Goal: Information Seeking & Learning: Learn about a topic

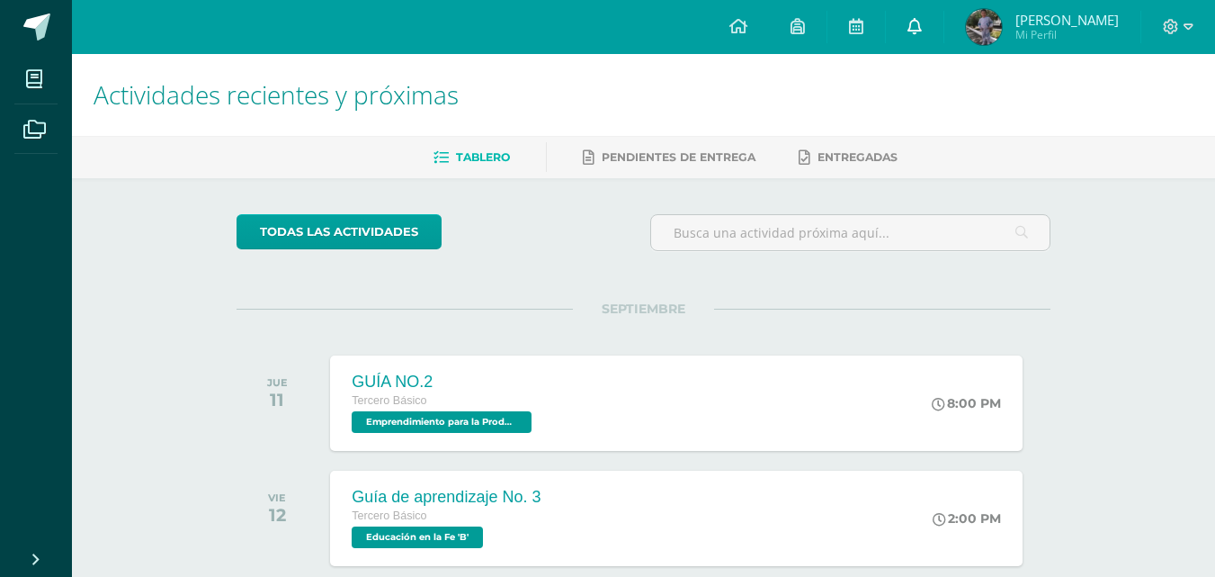
click at [922, 28] on icon at bounding box center [915, 26] width 14 height 16
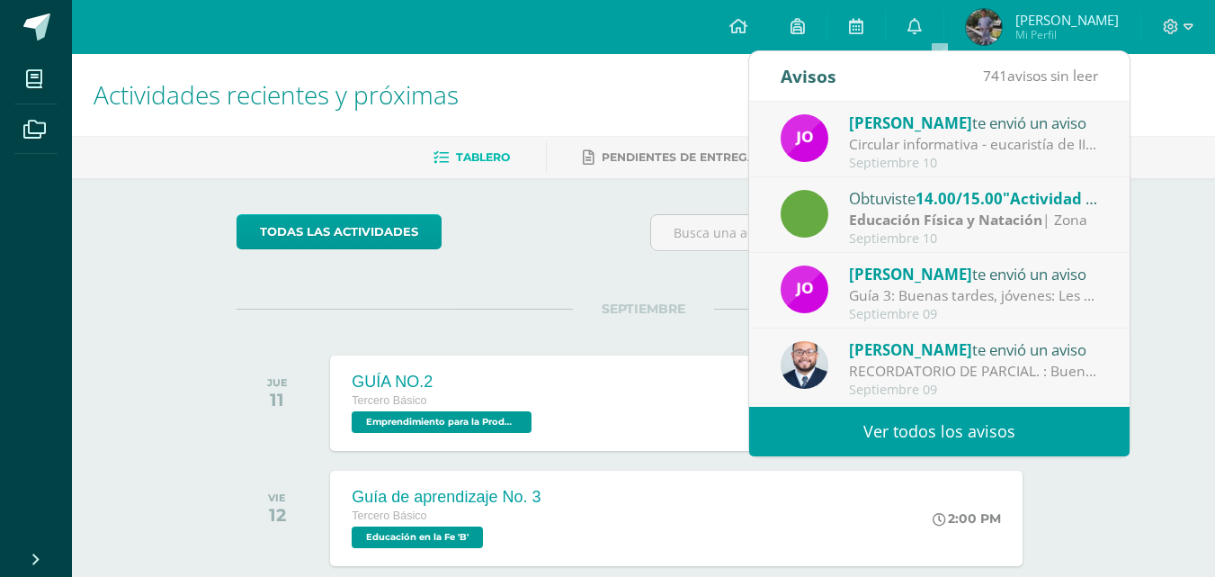
click at [956, 219] on strong "Educación Física y Natación" at bounding box center [945, 220] width 193 height 20
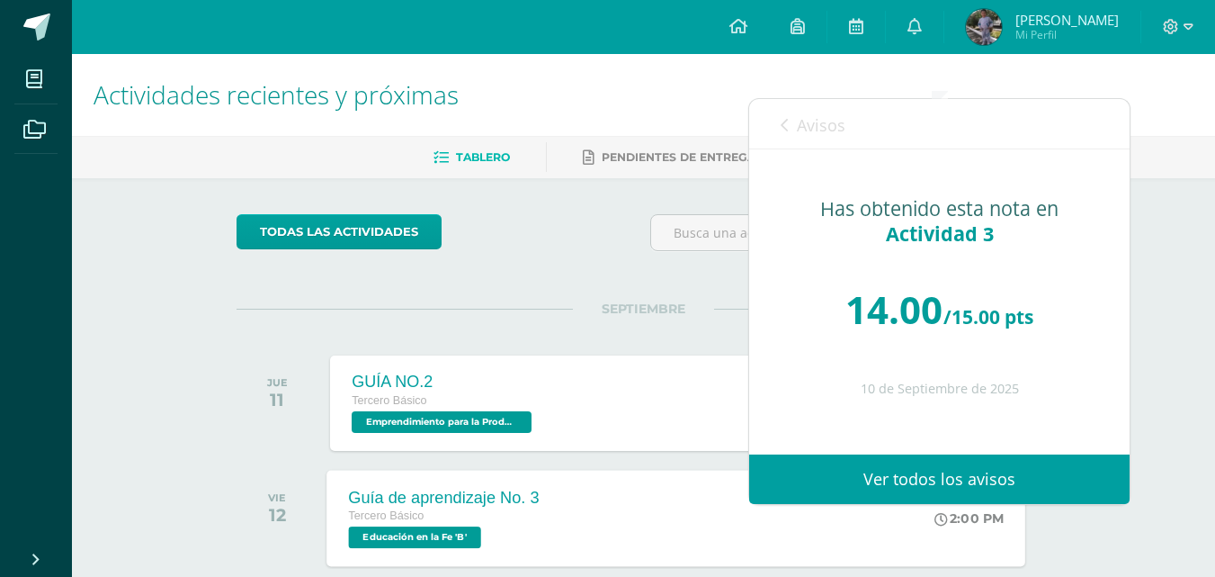
scroll to position [240, 0]
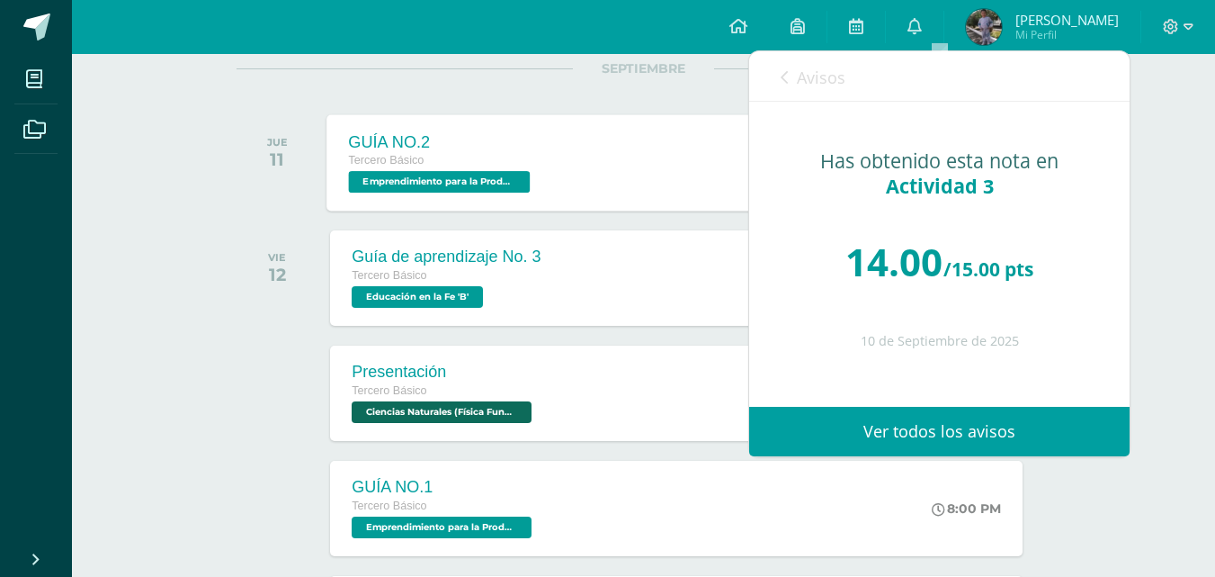
click at [474, 186] on span "Emprendimiento para la Productividad 'B'" at bounding box center [440, 182] width 182 height 22
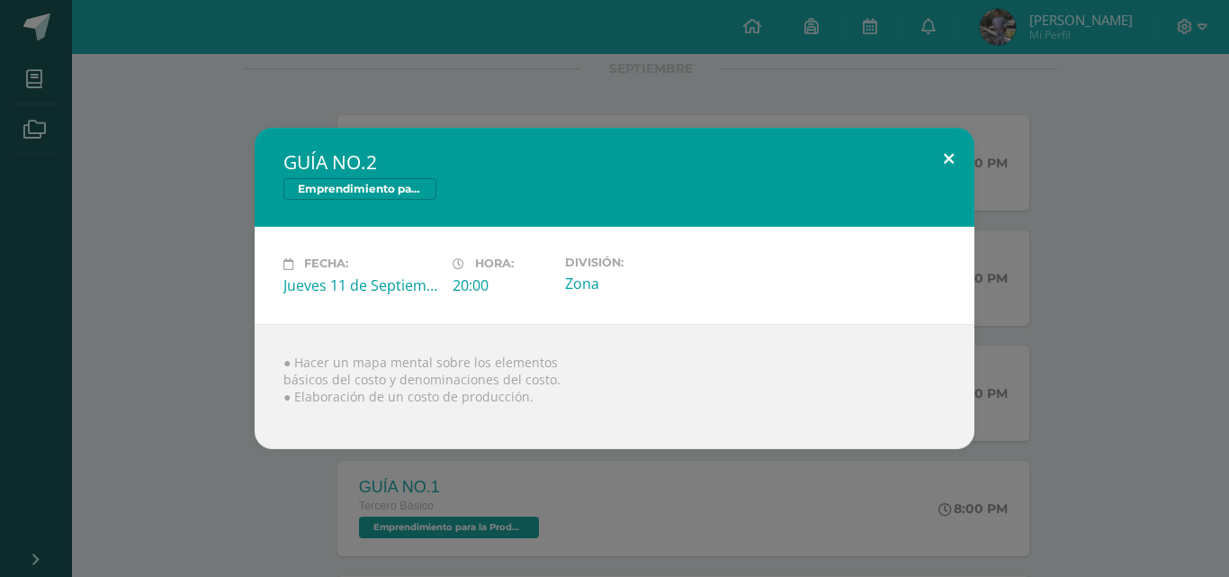
click at [953, 164] on button at bounding box center [948, 158] width 51 height 61
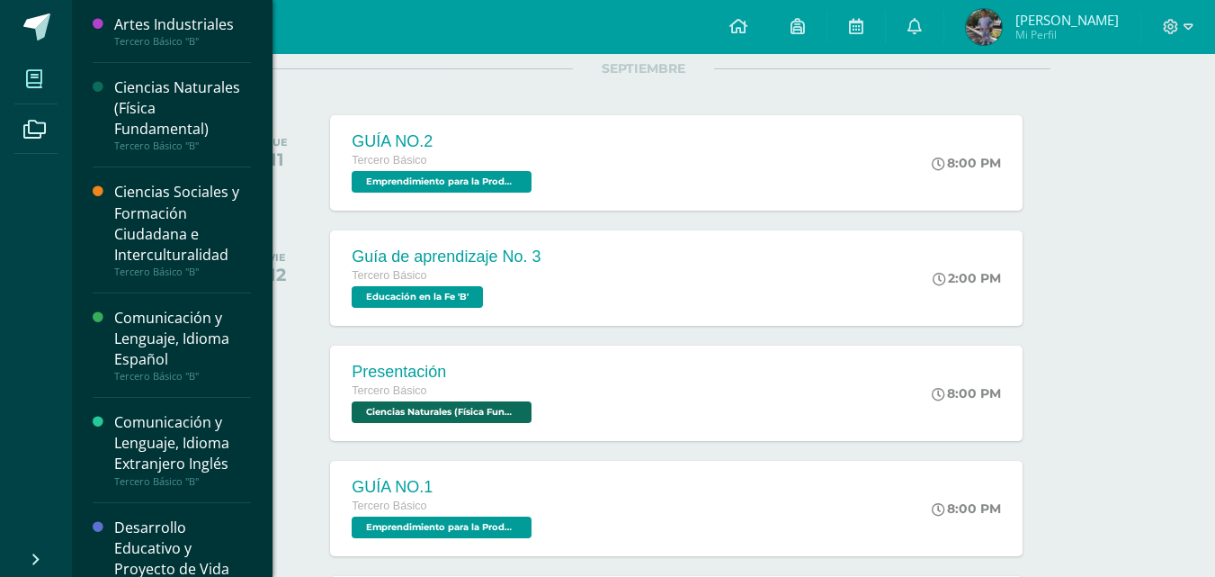
click at [39, 80] on icon at bounding box center [34, 79] width 16 height 18
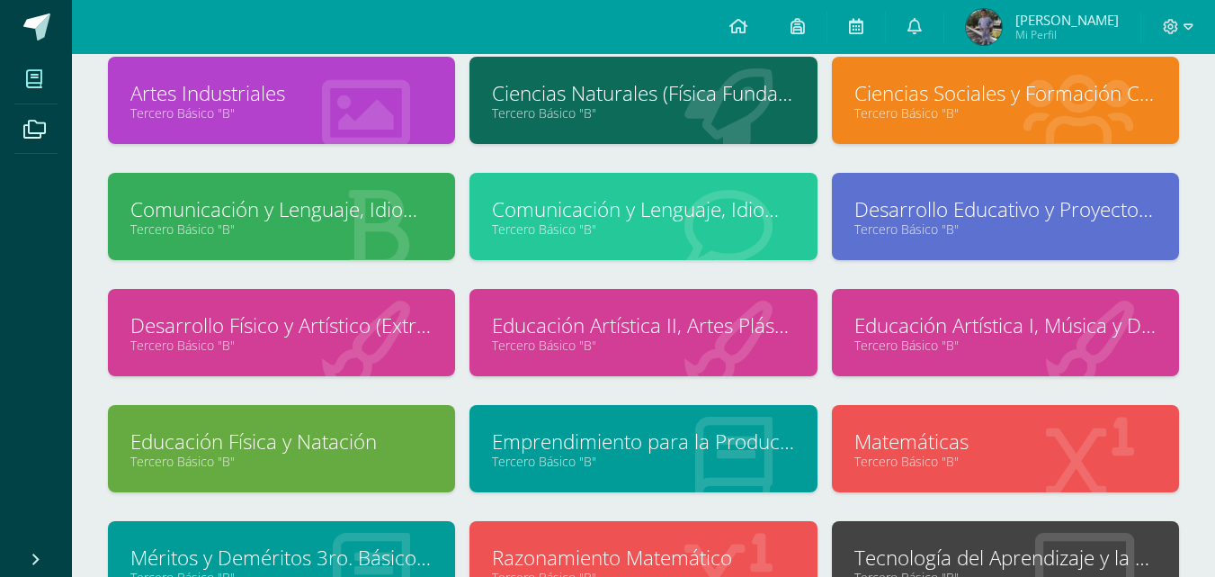
scroll to position [240, 0]
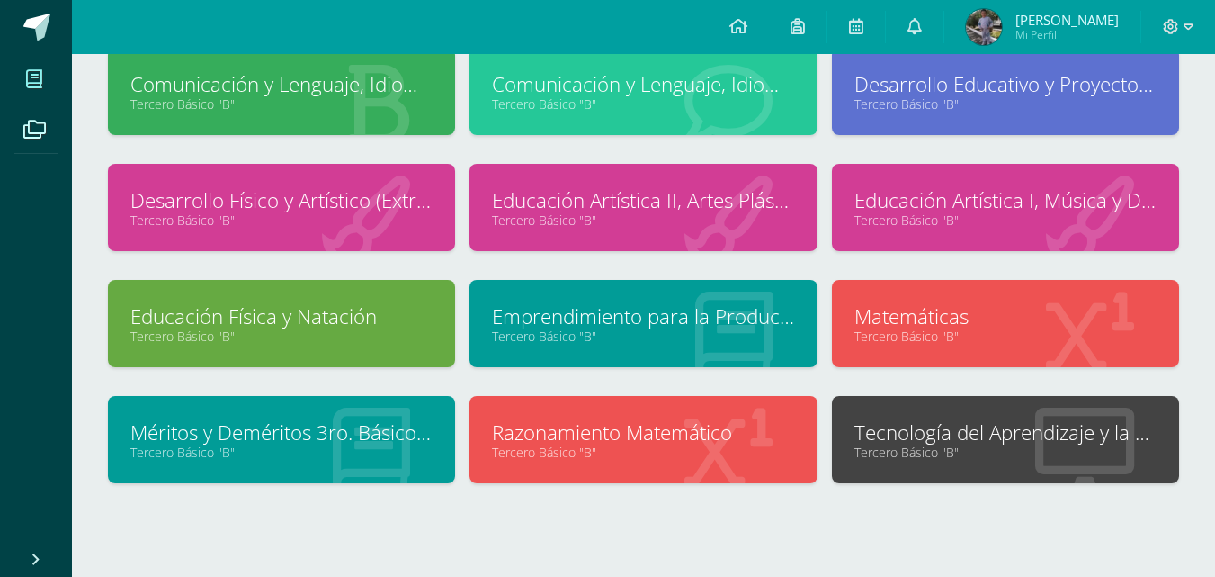
click at [682, 331] on link "Tercero Básico "B"" at bounding box center [643, 335] width 302 height 17
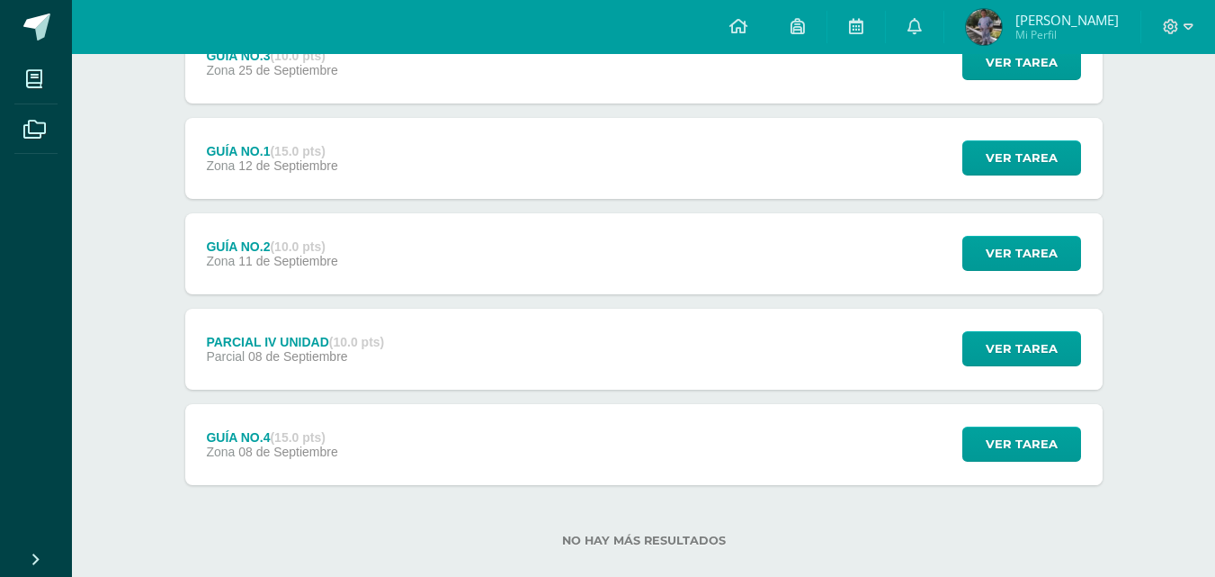
scroll to position [305, 0]
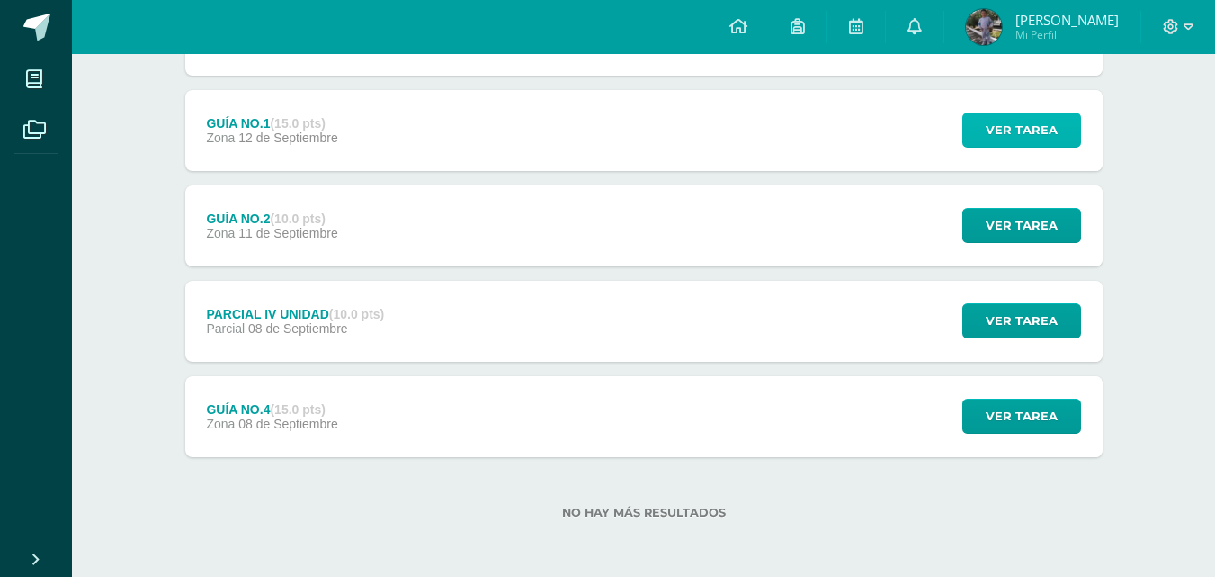
click at [1054, 137] on span "Ver tarea" at bounding box center [1022, 129] width 72 height 33
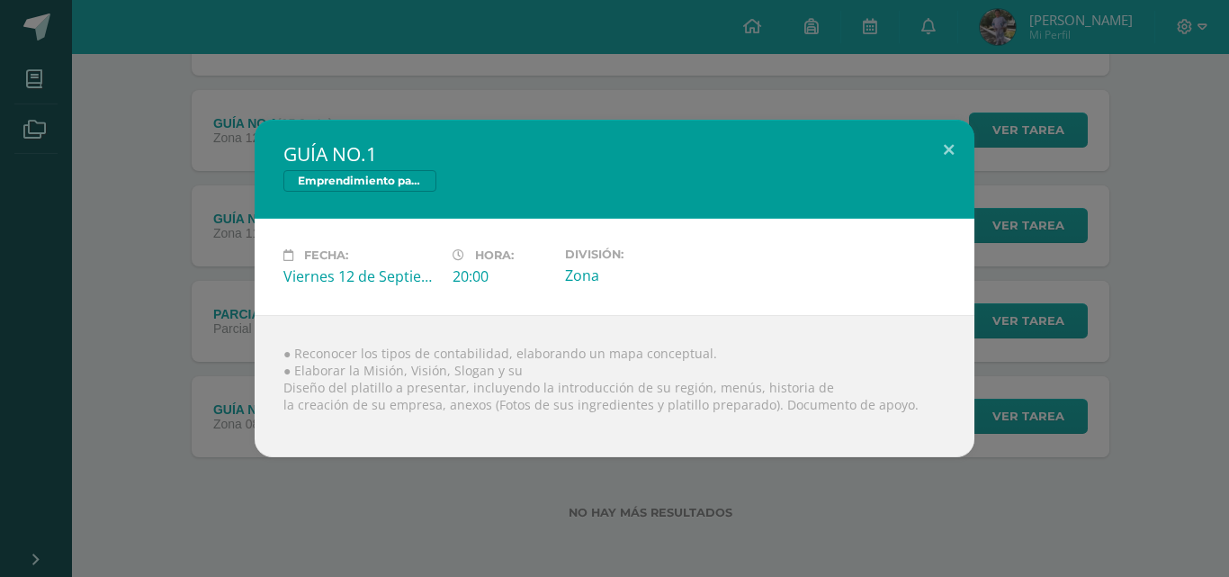
click at [98, 166] on div "GUÍA NO.1 Emprendimiento para la Productividad Fecha: [DATE] Hora: 20:00 Divisi…" at bounding box center [614, 288] width 1214 height 337
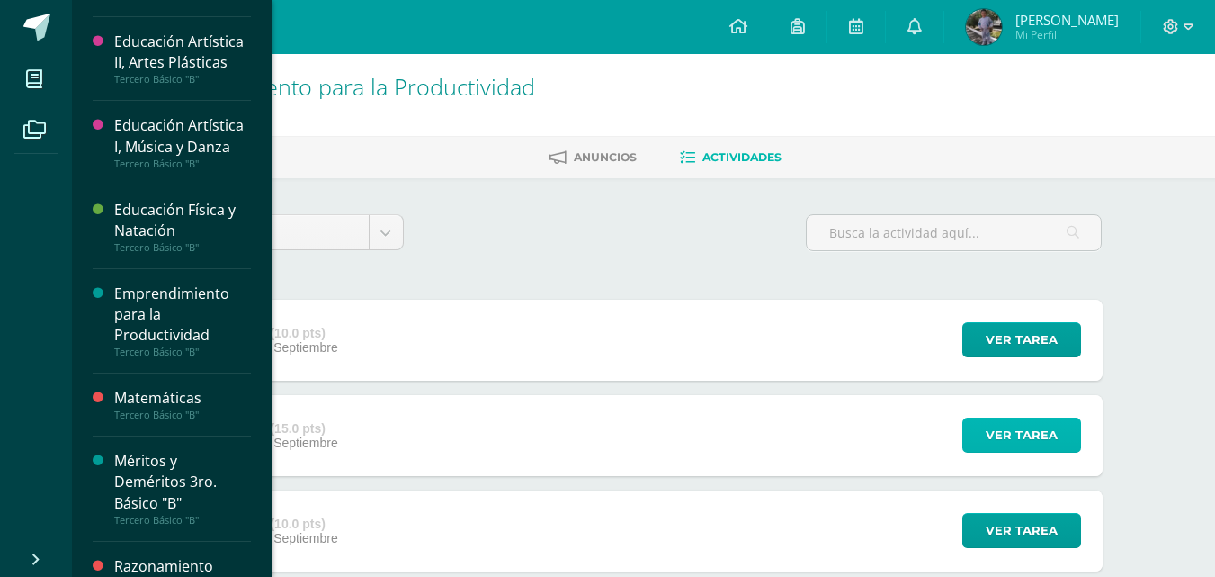
scroll to position [720, 0]
